Goal: Information Seeking & Learning: Learn about a topic

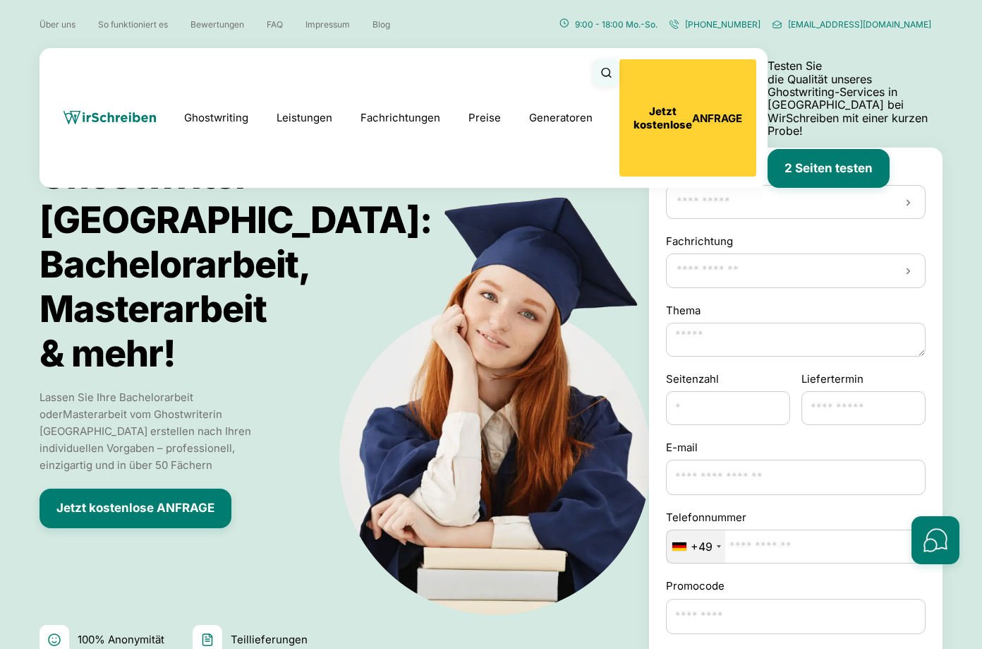
click at [732, 345] on textarea "Thema" at bounding box center [796, 340] width 260 height 34
drag, startPoint x: 922, startPoint y: 350, endPoint x: 920, endPoint y: 372, distance: 22.0
click at [920, 378] on div at bounding box center [936, 455] width 48 height 217
drag, startPoint x: 922, startPoint y: 351, endPoint x: 918, endPoint y: 361, distance: 11.0
click at [919, 366] on div at bounding box center [936, 455] width 48 height 217
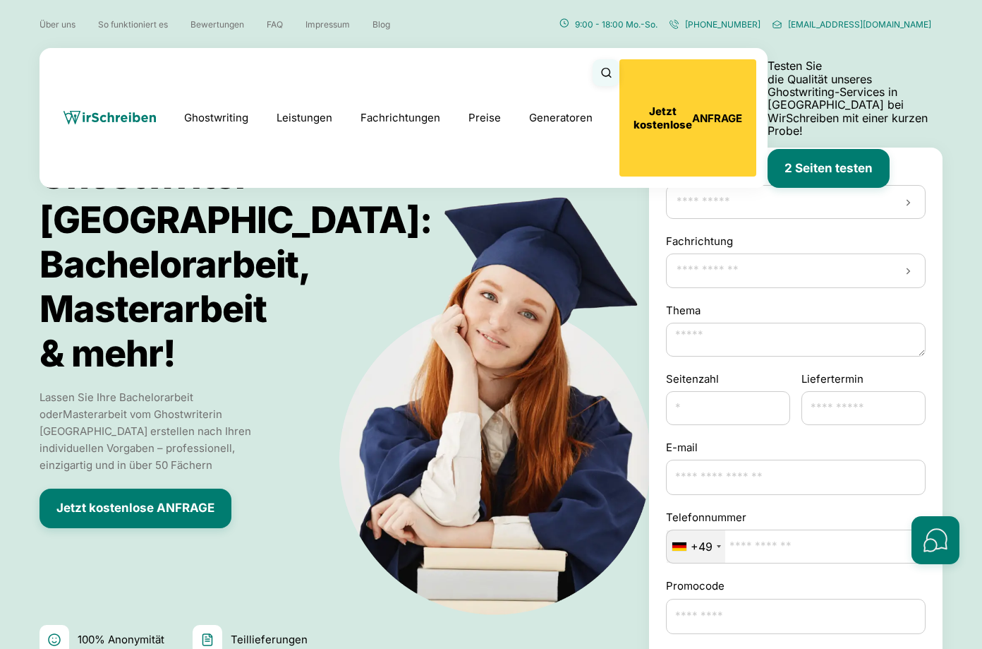
click at [915, 343] on textarea "Thema" at bounding box center [796, 340] width 260 height 34
click at [920, 356] on div at bounding box center [936, 455] width 48 height 217
drag, startPoint x: 923, startPoint y: 351, endPoint x: 918, endPoint y: 371, distance: 19.9
click at [918, 371] on div at bounding box center [936, 455] width 48 height 217
click at [902, 349] on textarea "Thema" at bounding box center [796, 340] width 260 height 34
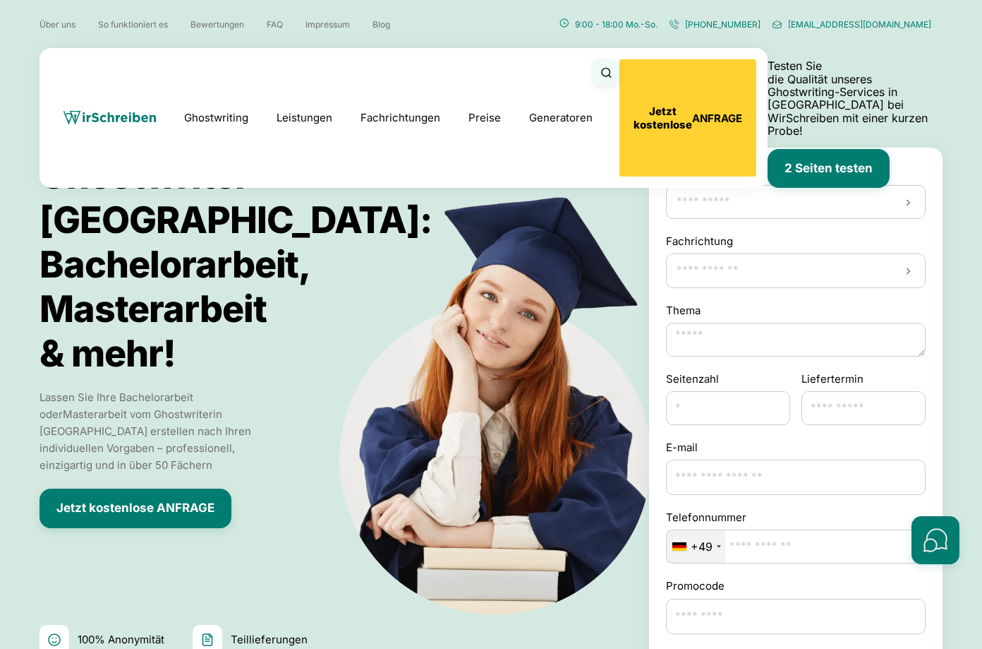
click at [922, 355] on div at bounding box center [936, 455] width 48 height 217
click at [613, 72] on icon "Suche öffnen" at bounding box center [607, 72] width 12 height 13
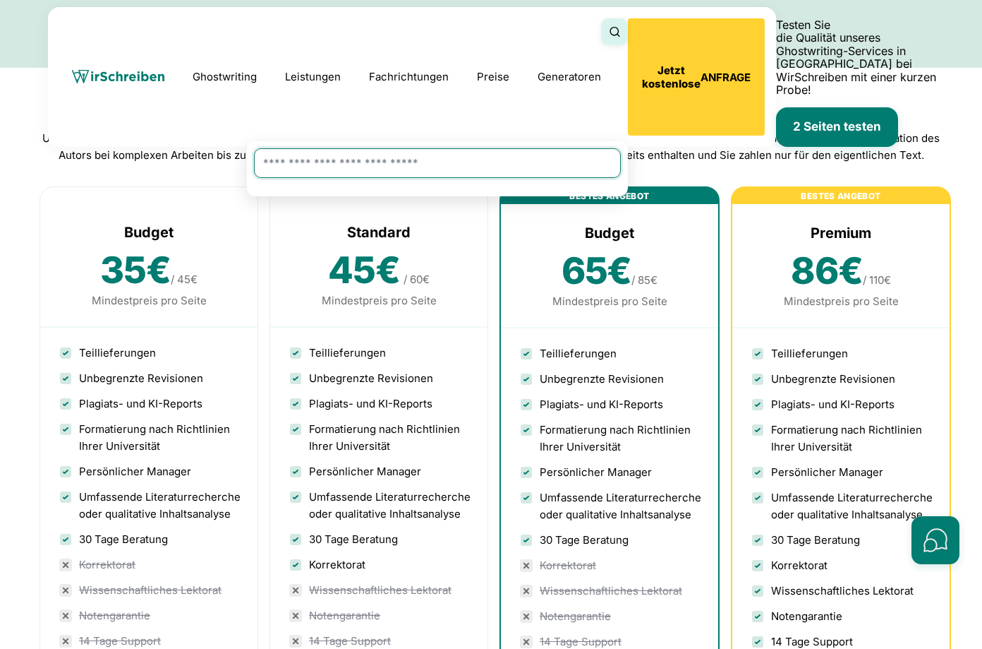
scroll to position [4072, 0]
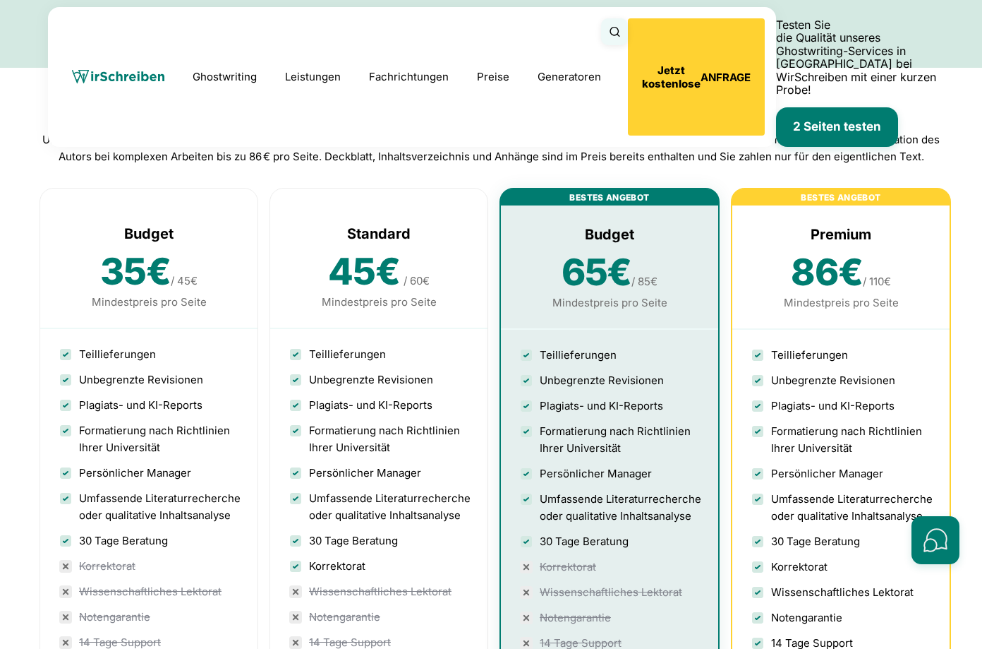
click at [605, 246] on div "Budget" at bounding box center [610, 234] width 184 height 23
click at [586, 282] on span "65€" at bounding box center [597, 272] width 71 height 44
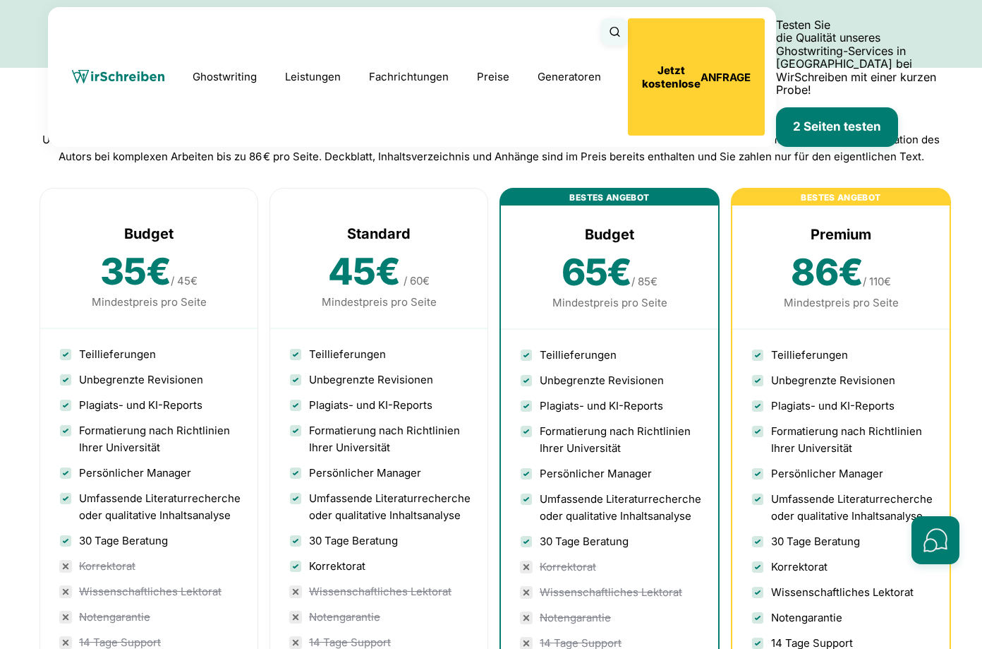
click at [403, 311] on div "Mindestpreis pro Seite" at bounding box center [379, 302] width 184 height 17
click at [332, 311] on div "Mindestpreis pro Seite" at bounding box center [379, 302] width 184 height 17
click at [424, 128] on h2 "Ghostwriter Österreich: Kosten bei WirSchreiben" at bounding box center [491, 116] width 903 height 24
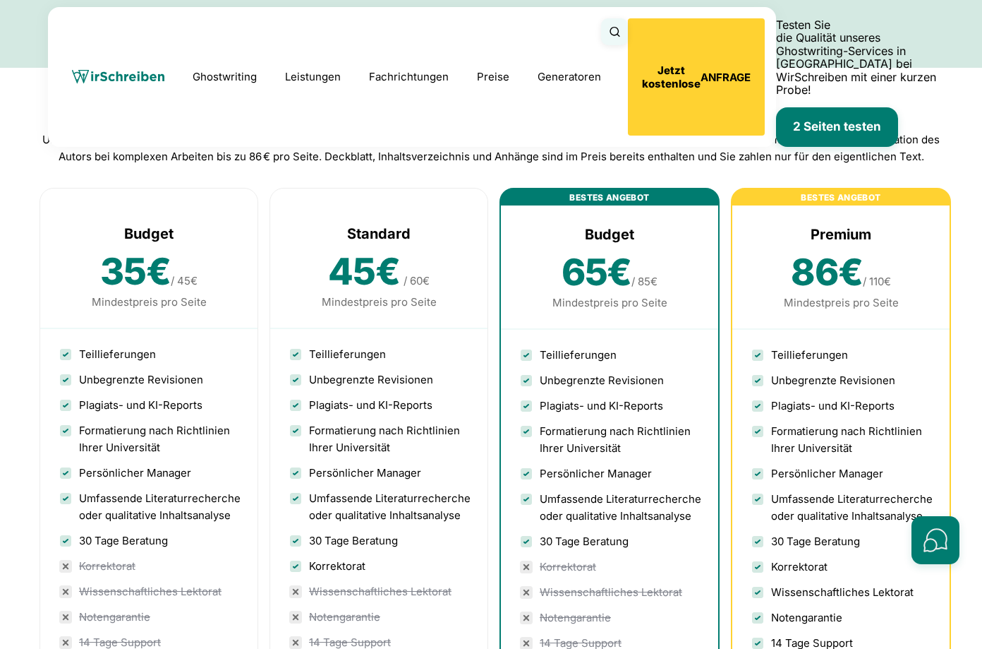
click at [424, 128] on h2 "Ghostwriter Österreich: Kosten bei WirSchreiben" at bounding box center [491, 116] width 903 height 24
copy div "Ghostwriter Österreich: Kosten bei WirSchreiben"
